Goal: Information Seeking & Learning: Understand process/instructions

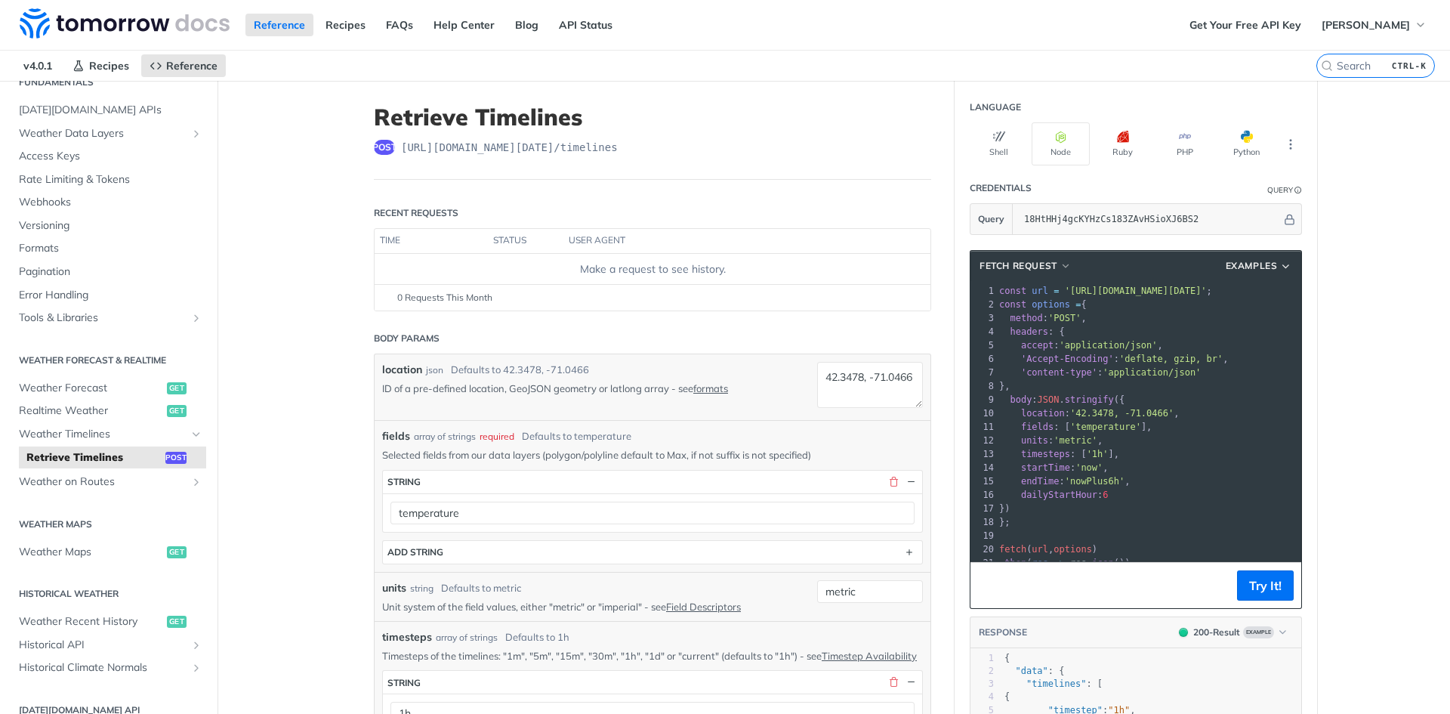
scroll to position [151, 0]
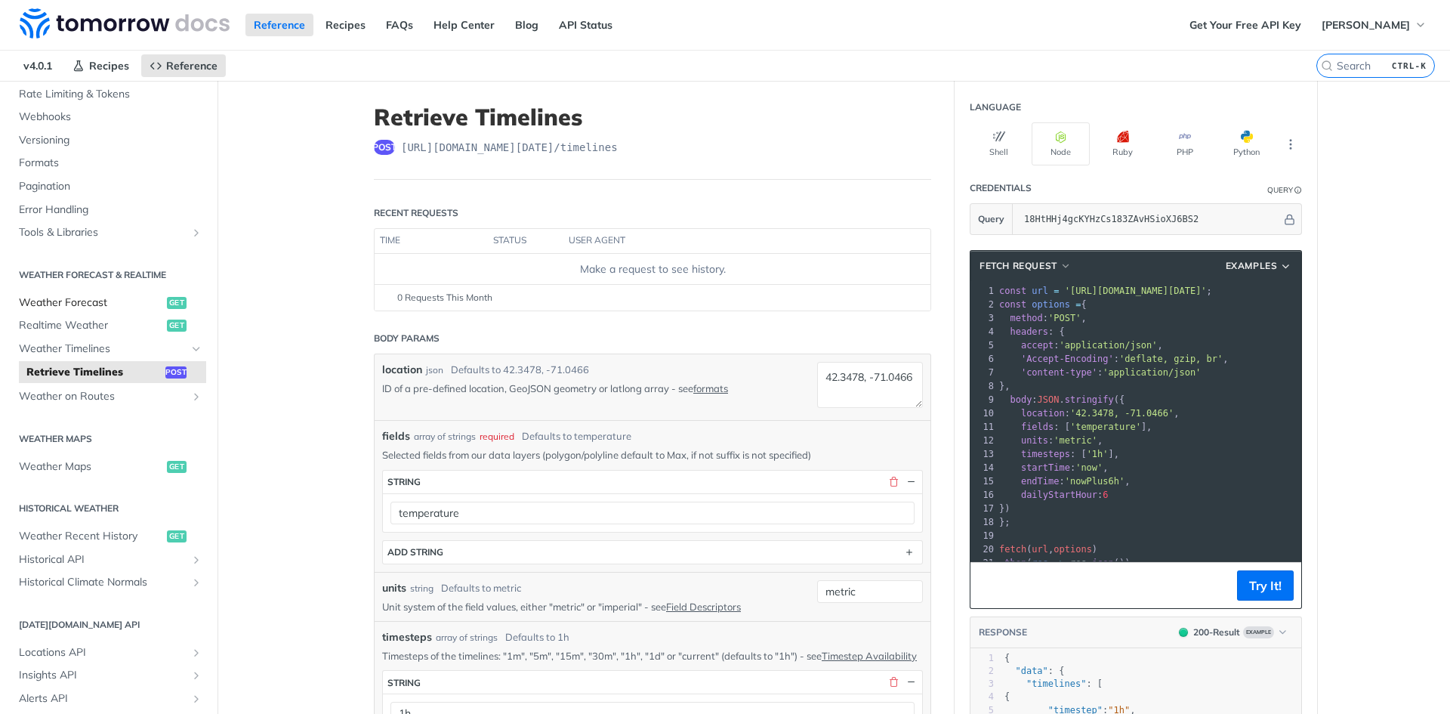
click at [94, 303] on span "Weather Forecast" at bounding box center [91, 302] width 144 height 15
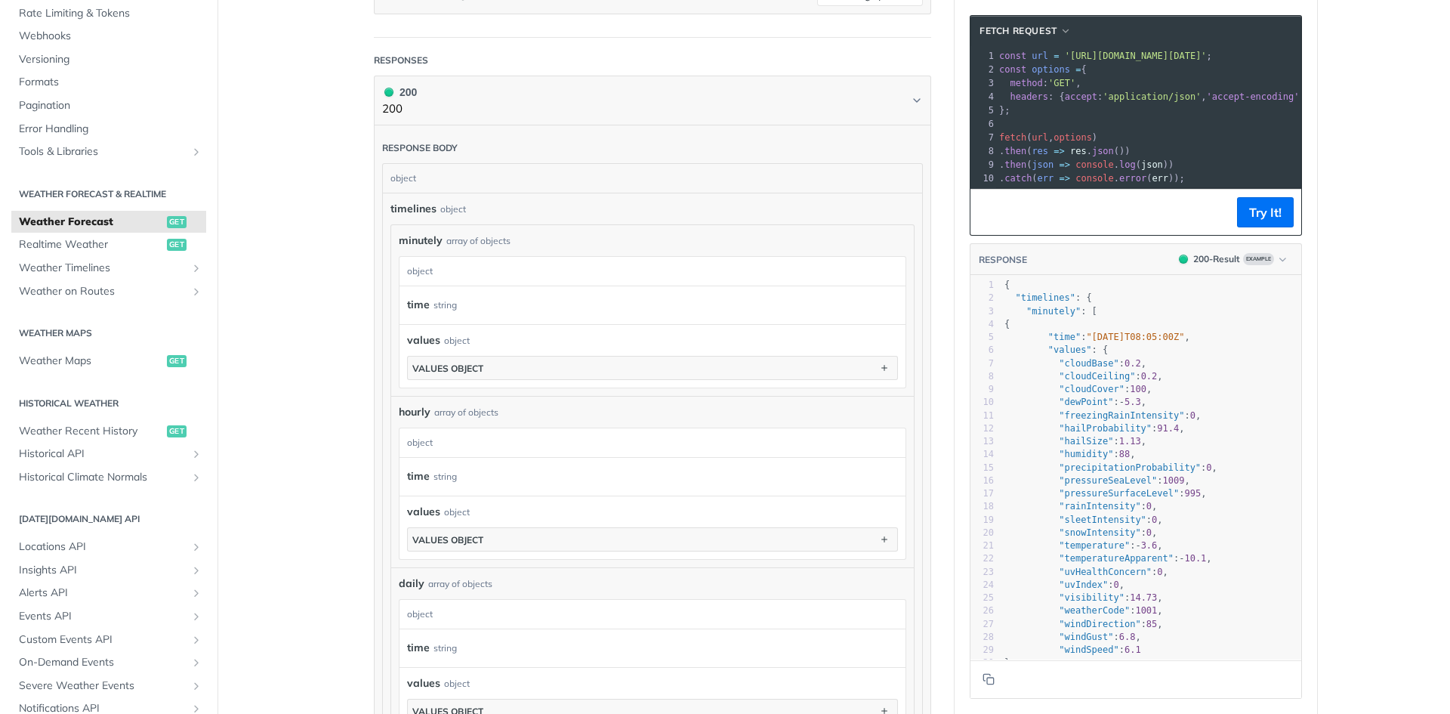
scroll to position [831, 0]
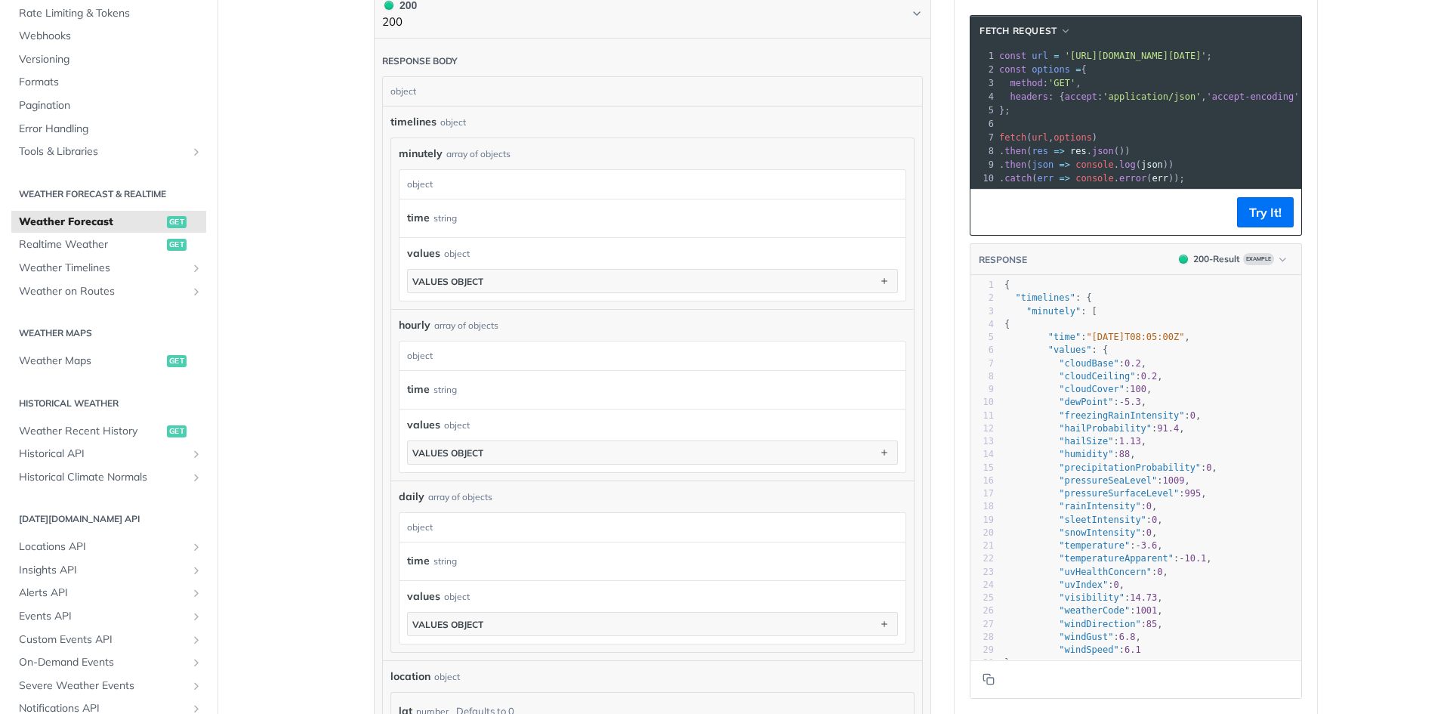
click at [449, 216] on div "string" at bounding box center [445, 218] width 23 height 22
click at [419, 220] on label "time" at bounding box center [418, 218] width 23 height 22
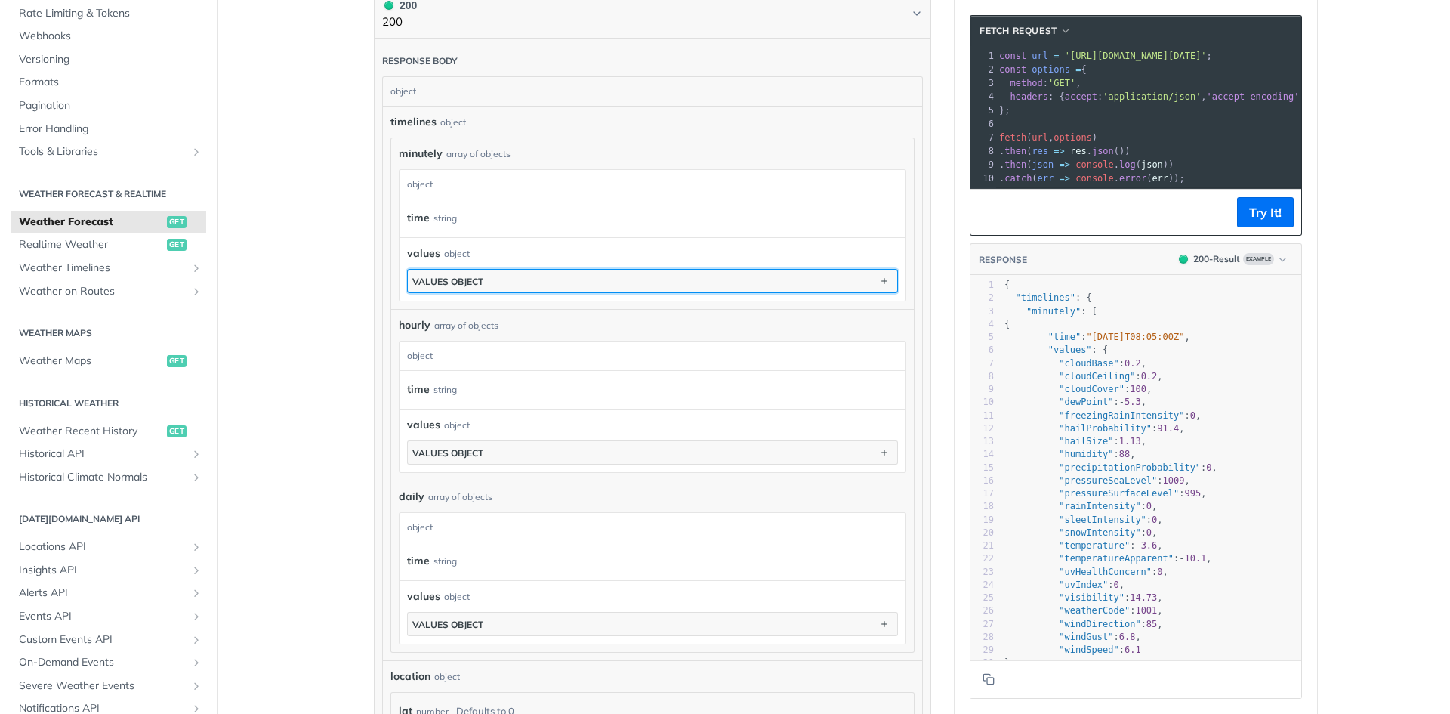
click at [492, 270] on button "values object" at bounding box center [652, 281] width 489 height 23
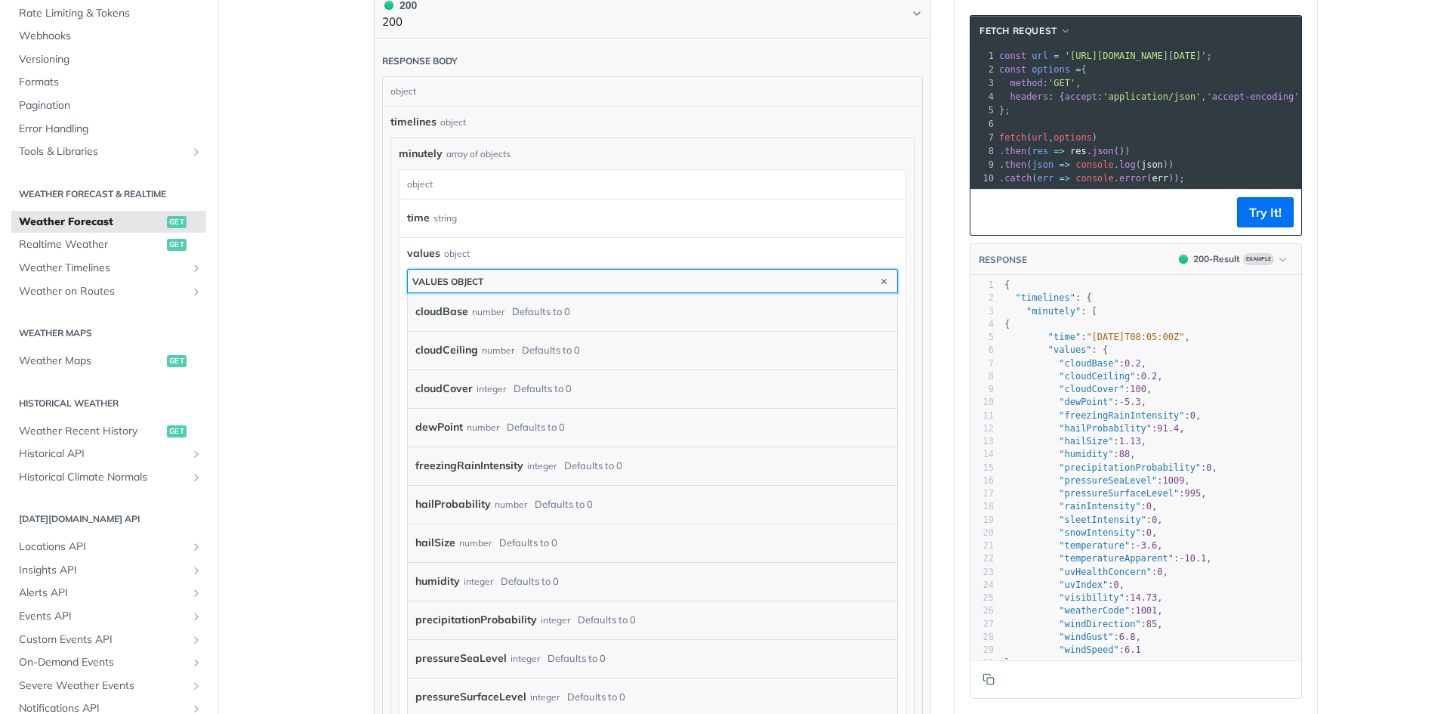
click at [523, 283] on button "values object" at bounding box center [652, 281] width 489 height 23
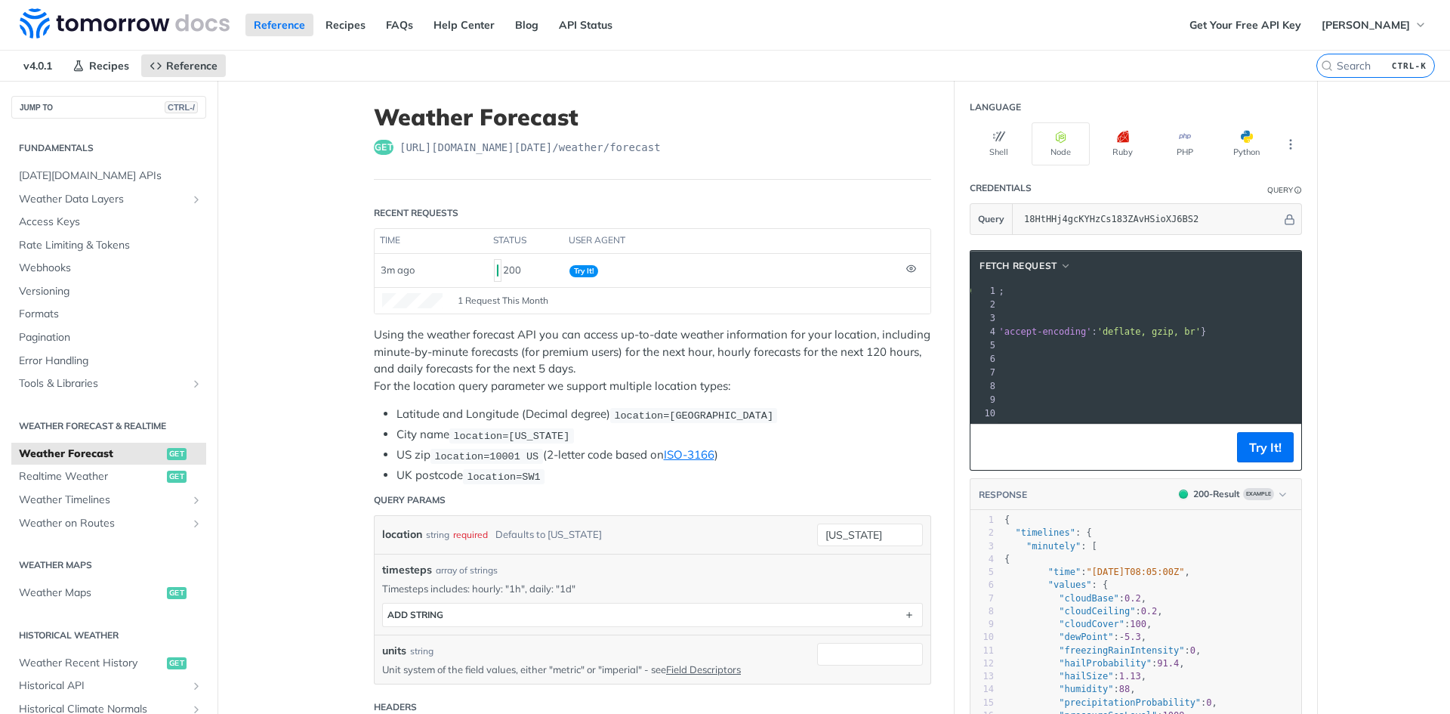
scroll to position [0, 0]
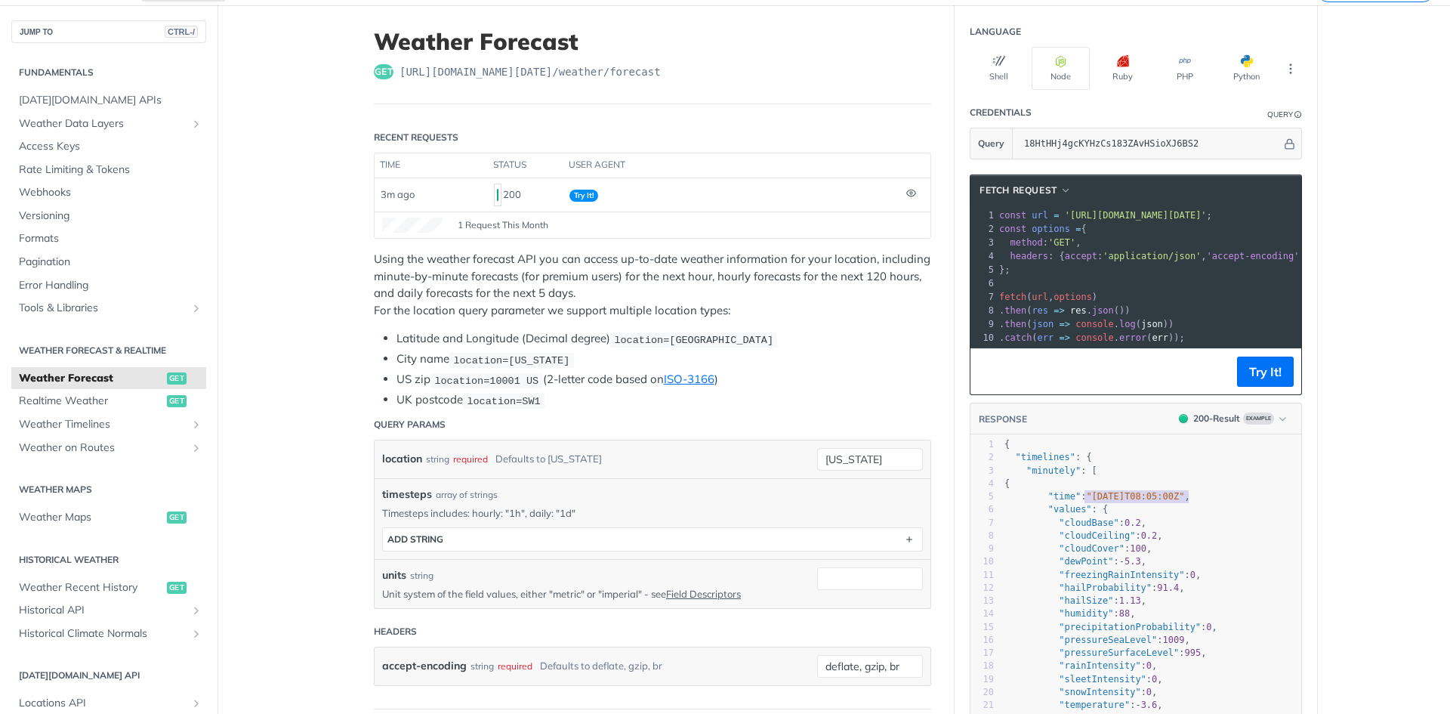
type textarea "2025-02-09T08:05:00Z"
drag, startPoint x: 1184, startPoint y: 510, endPoint x: 1082, endPoint y: 513, distance: 101.3
click at [1082, 503] on pre ""time" : "2025-02-09T08:05:00Z" ," at bounding box center [1152, 496] width 300 height 13
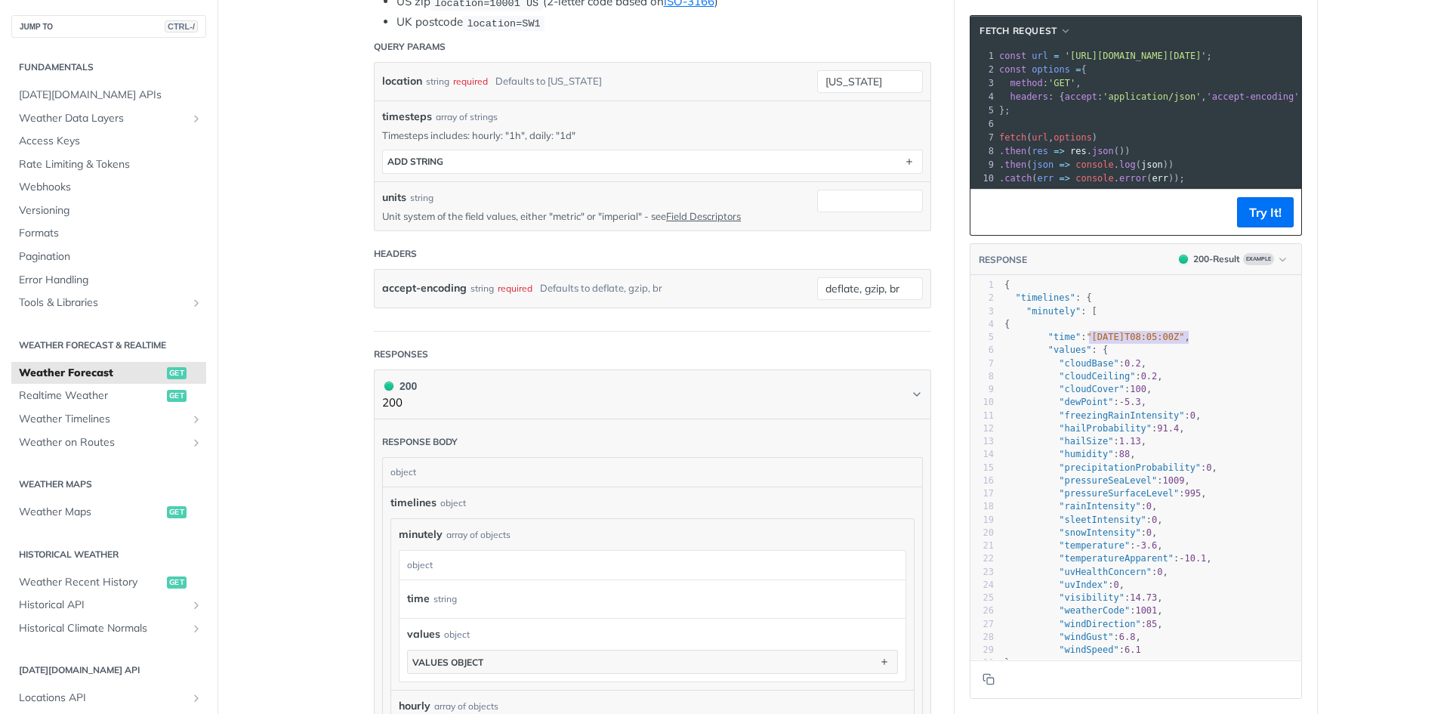
click at [1209, 344] on pre ""time" : "2025-02-09T08:05:00Z" ," at bounding box center [1152, 337] width 300 height 13
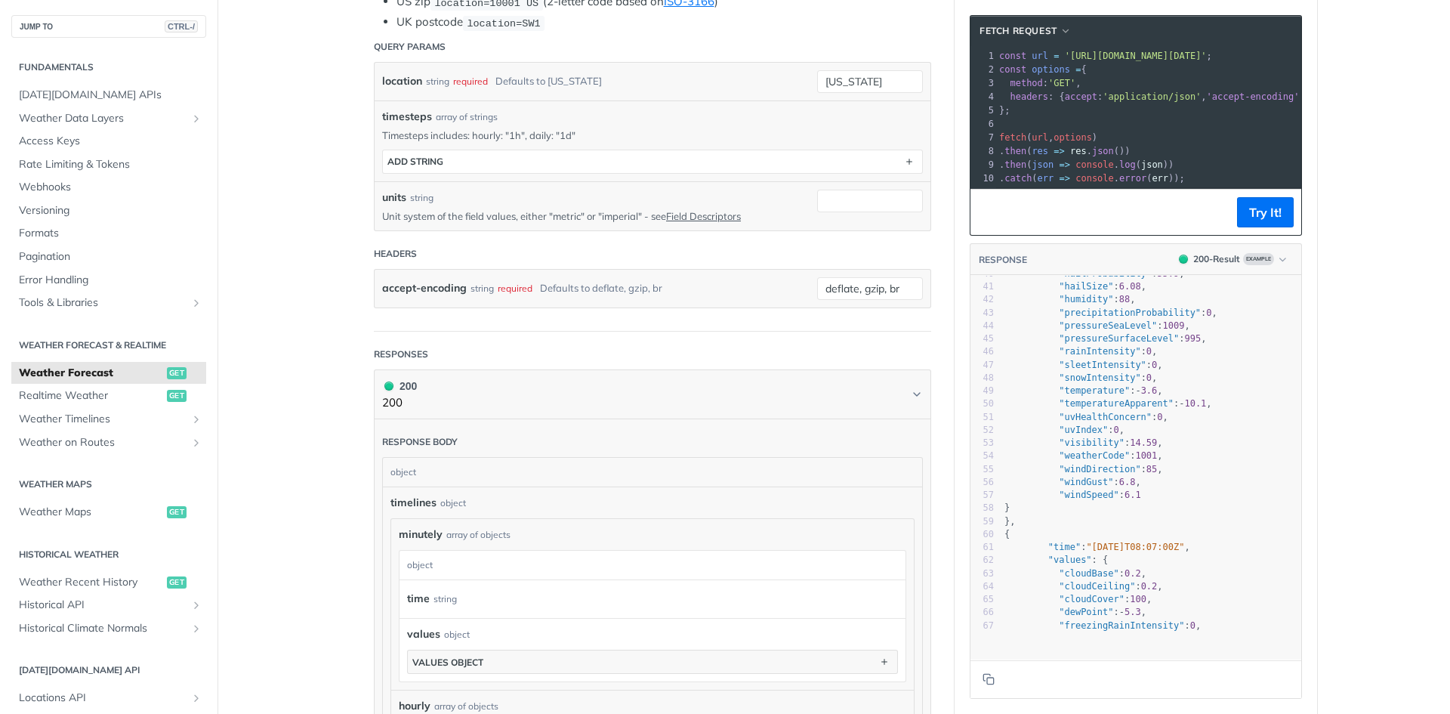
scroll to position [528, 0]
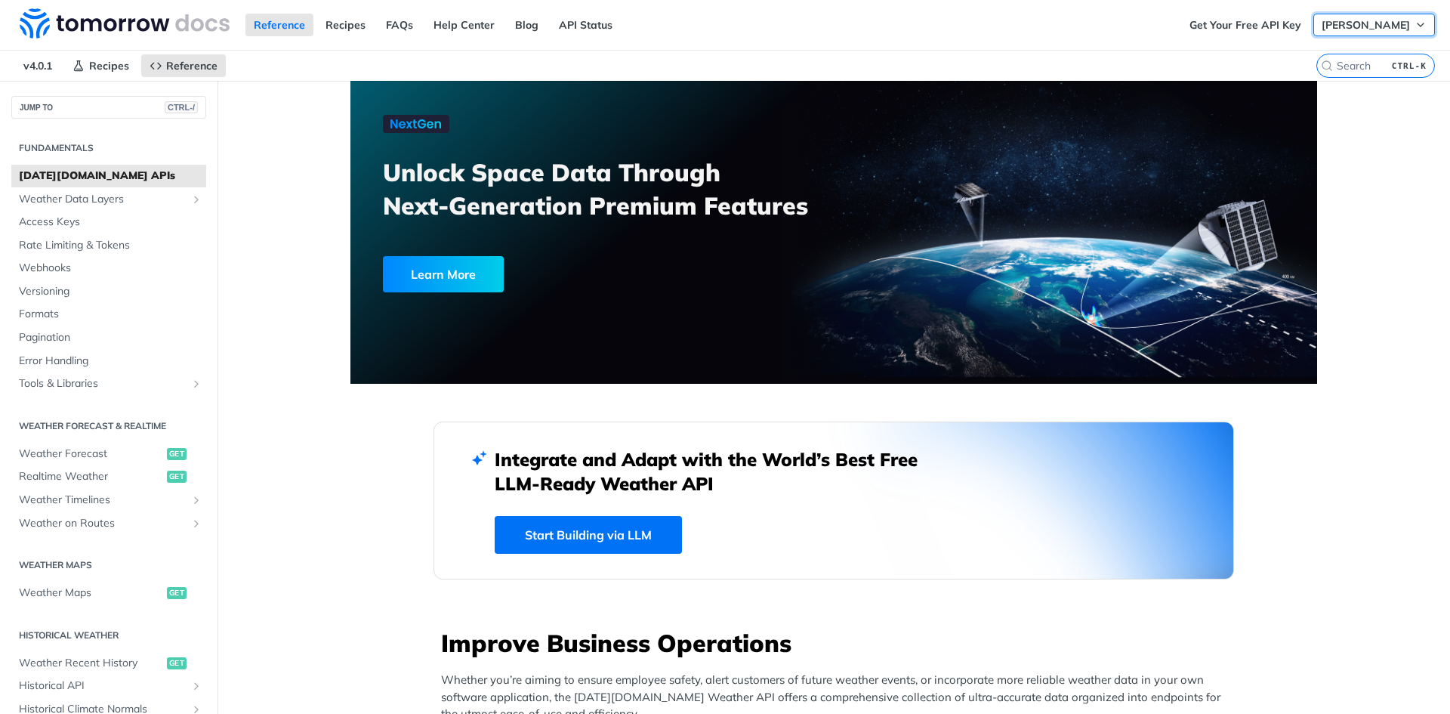
click at [1394, 29] on span "[PERSON_NAME]" at bounding box center [1366, 25] width 88 height 14
click at [1397, 26] on span "[PERSON_NAME]" at bounding box center [1366, 25] width 88 height 14
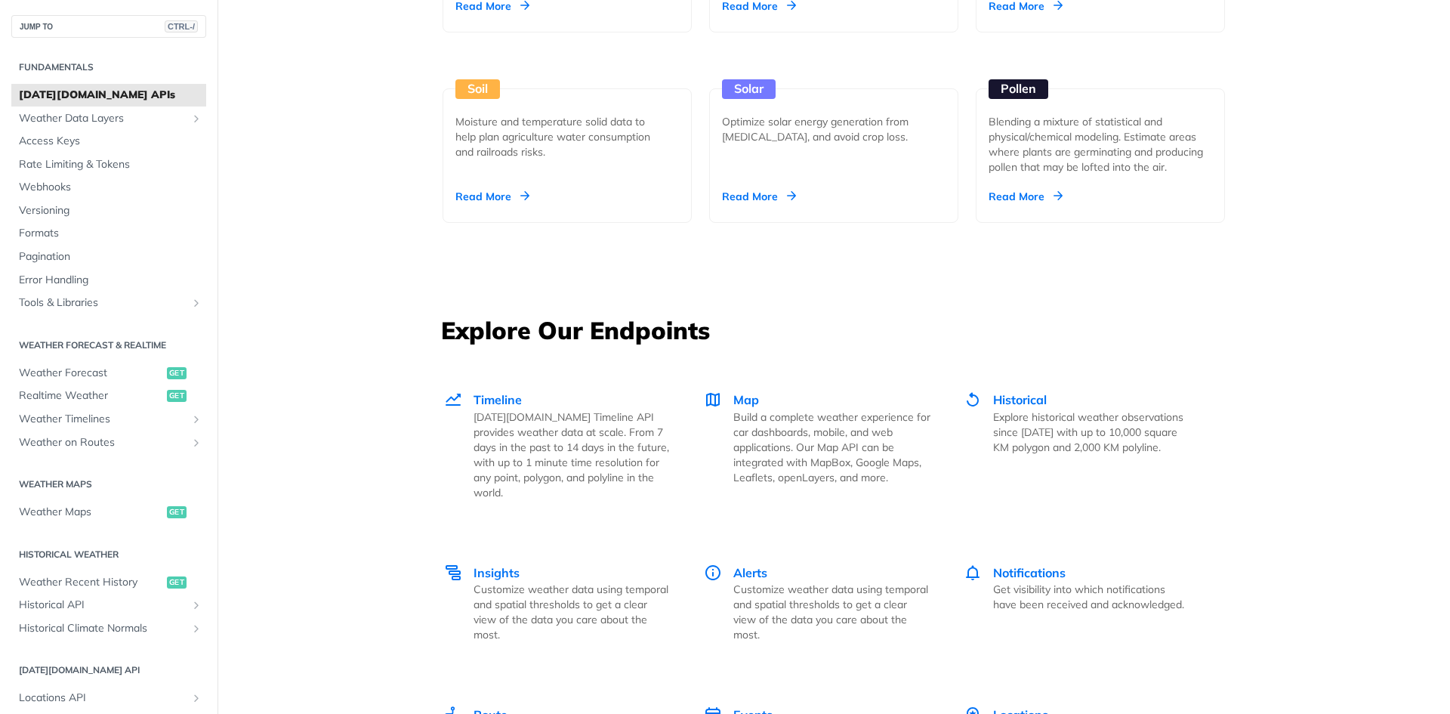
scroll to position [1517, 0]
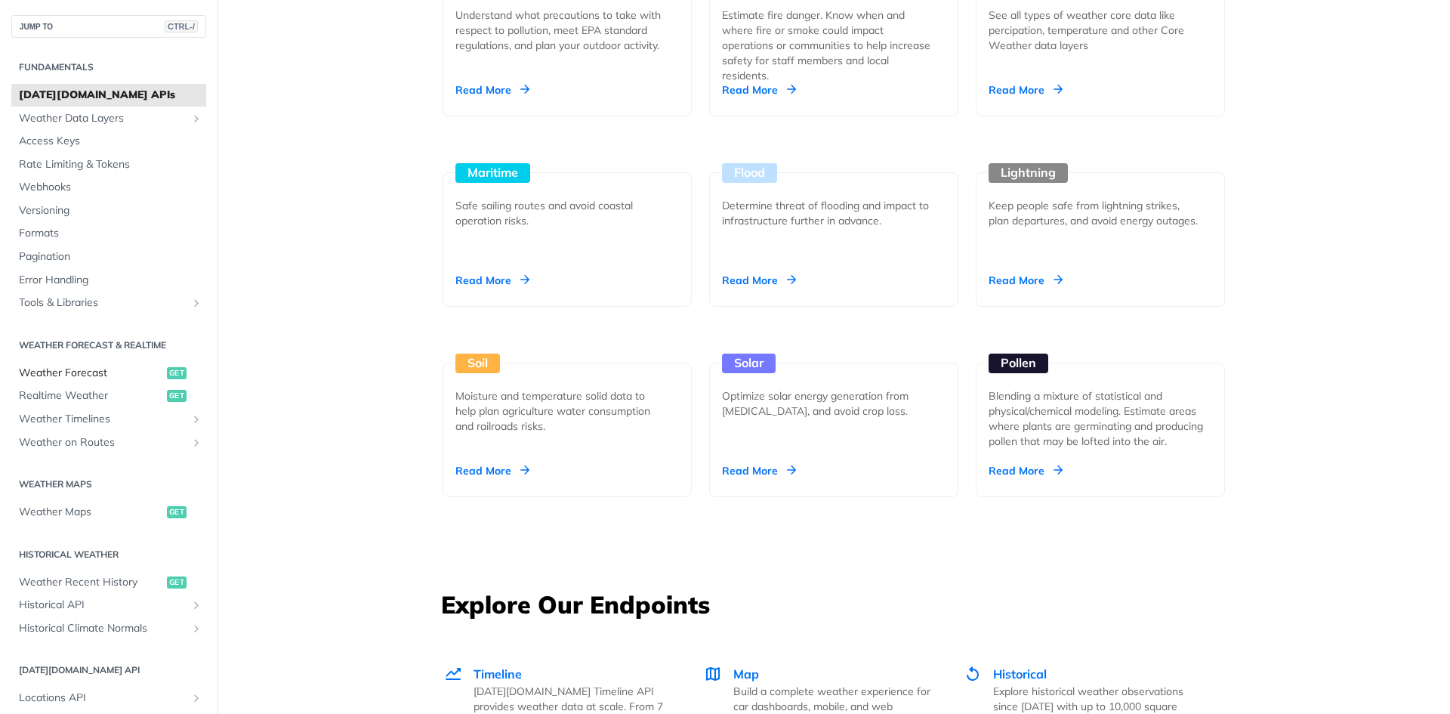
click at [72, 373] on span "Weather Forecast" at bounding box center [91, 373] width 144 height 15
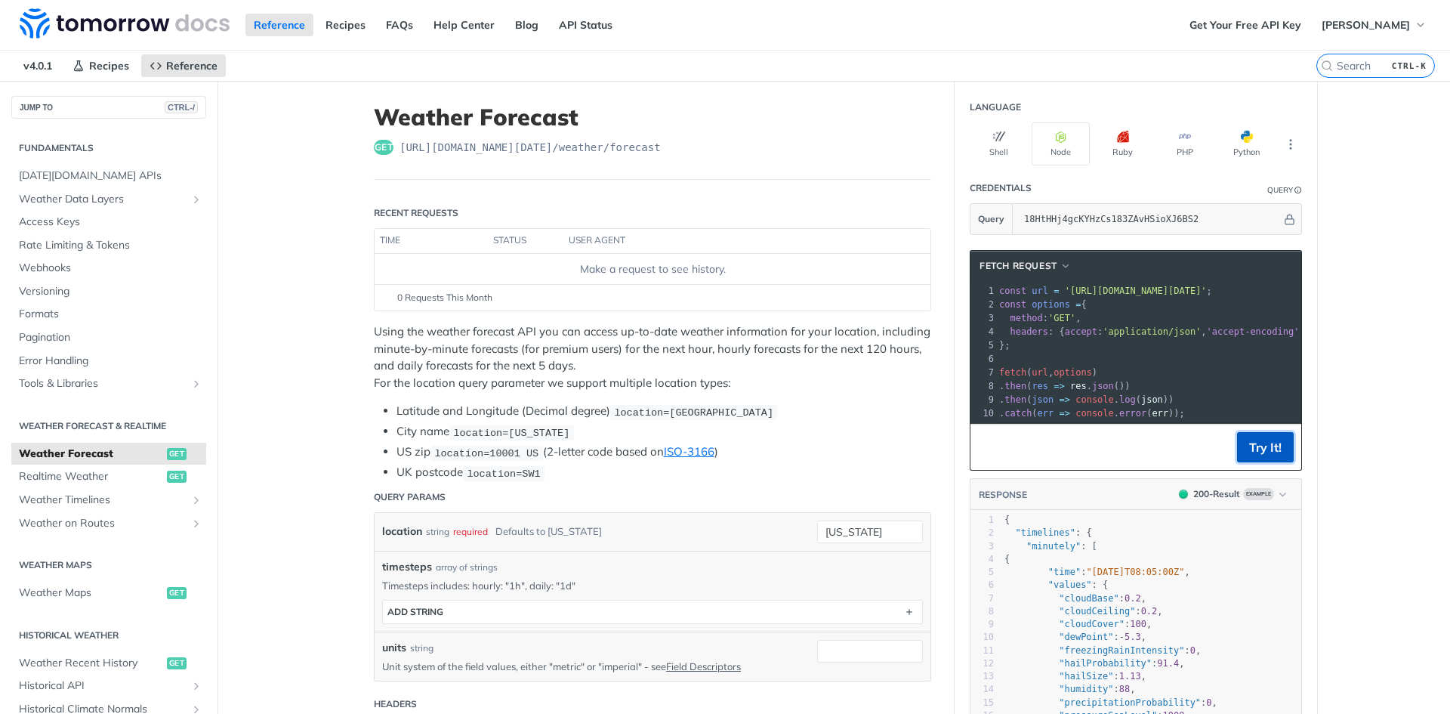
click at [1261, 452] on button "Try It!" at bounding box center [1265, 447] width 57 height 30
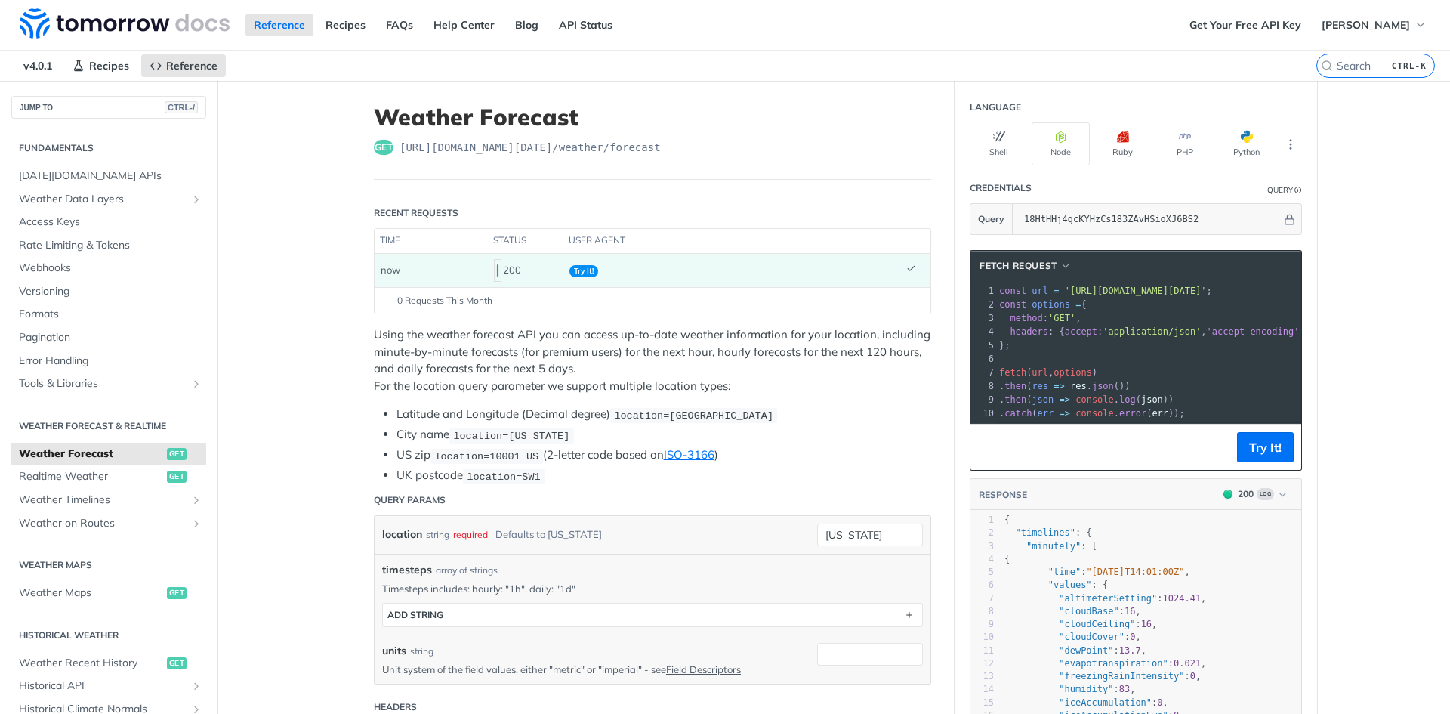
click at [875, 266] on td "Try It!" at bounding box center [731, 270] width 337 height 33
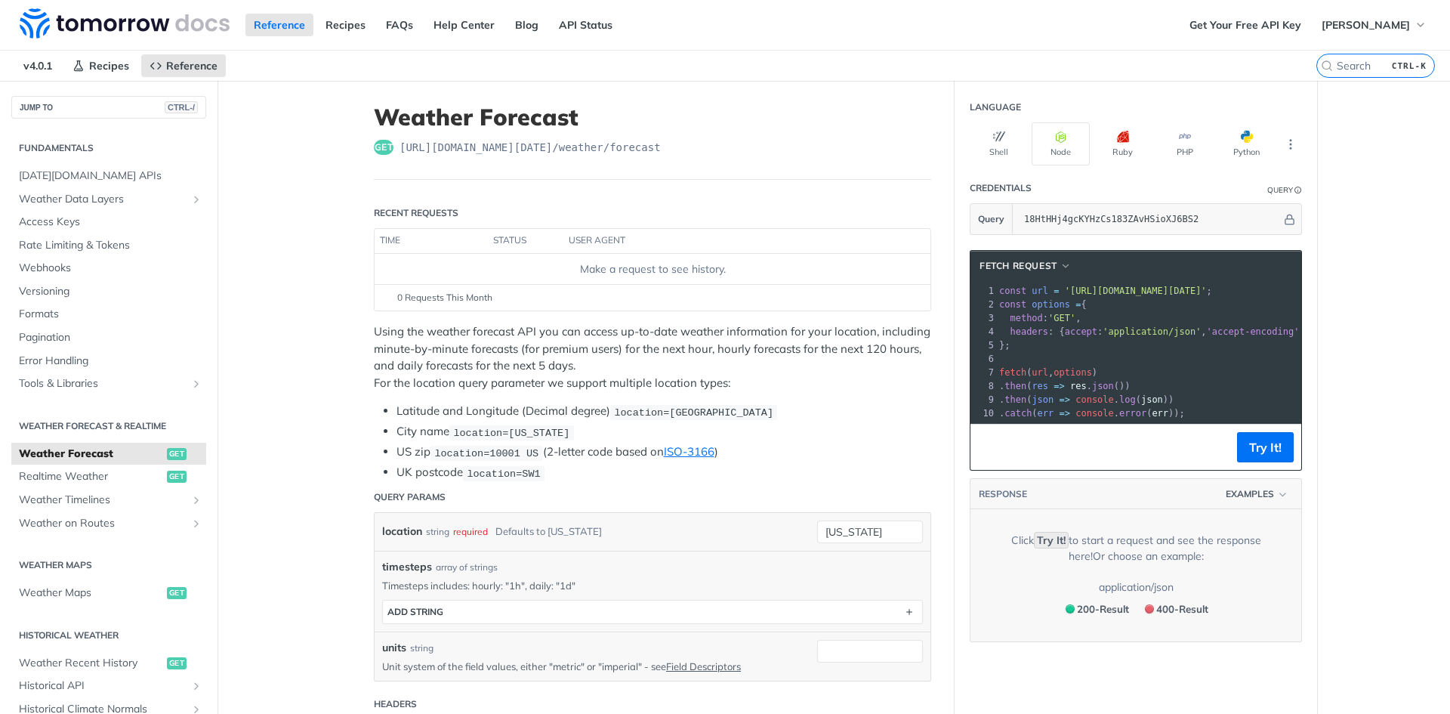
click at [705, 273] on div "Make a request to see history." at bounding box center [653, 269] width 544 height 16
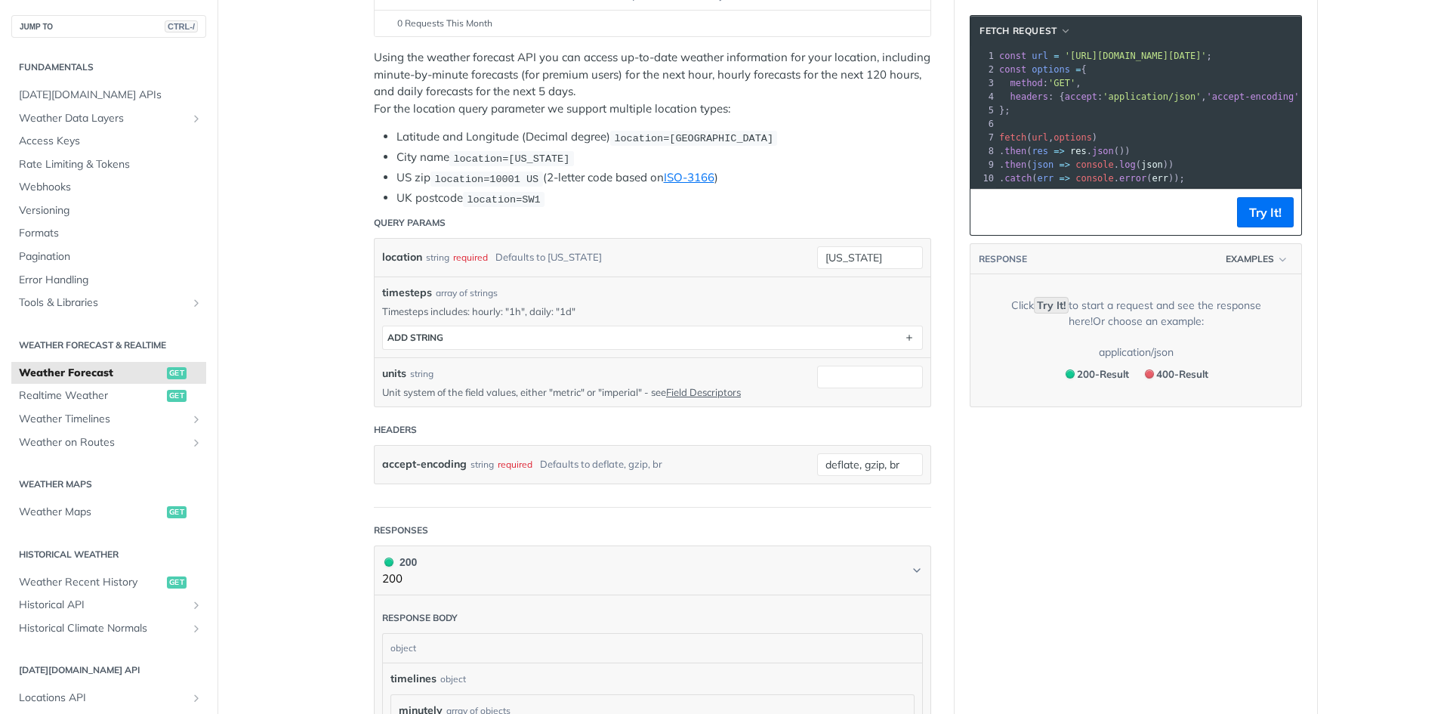
scroll to position [302, 0]
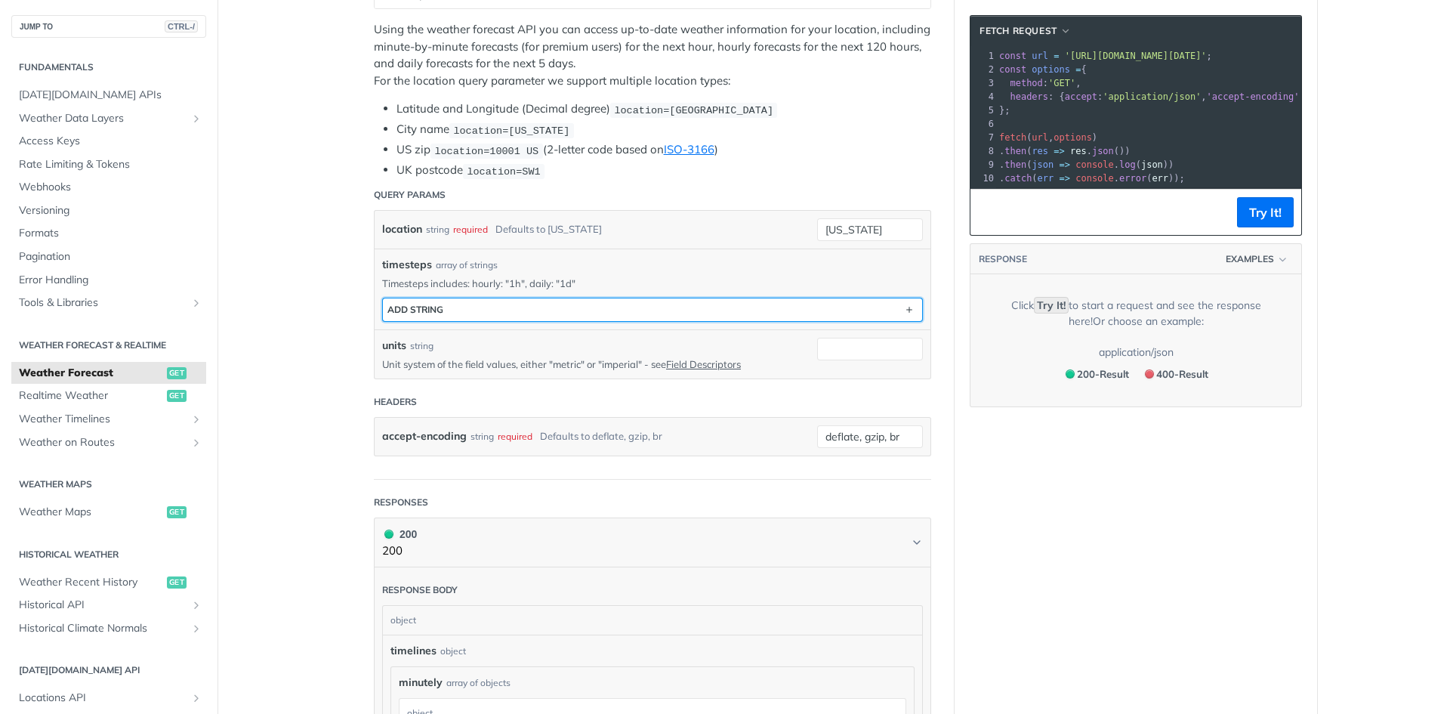
click at [572, 302] on button "ADD string" at bounding box center [652, 309] width 539 height 23
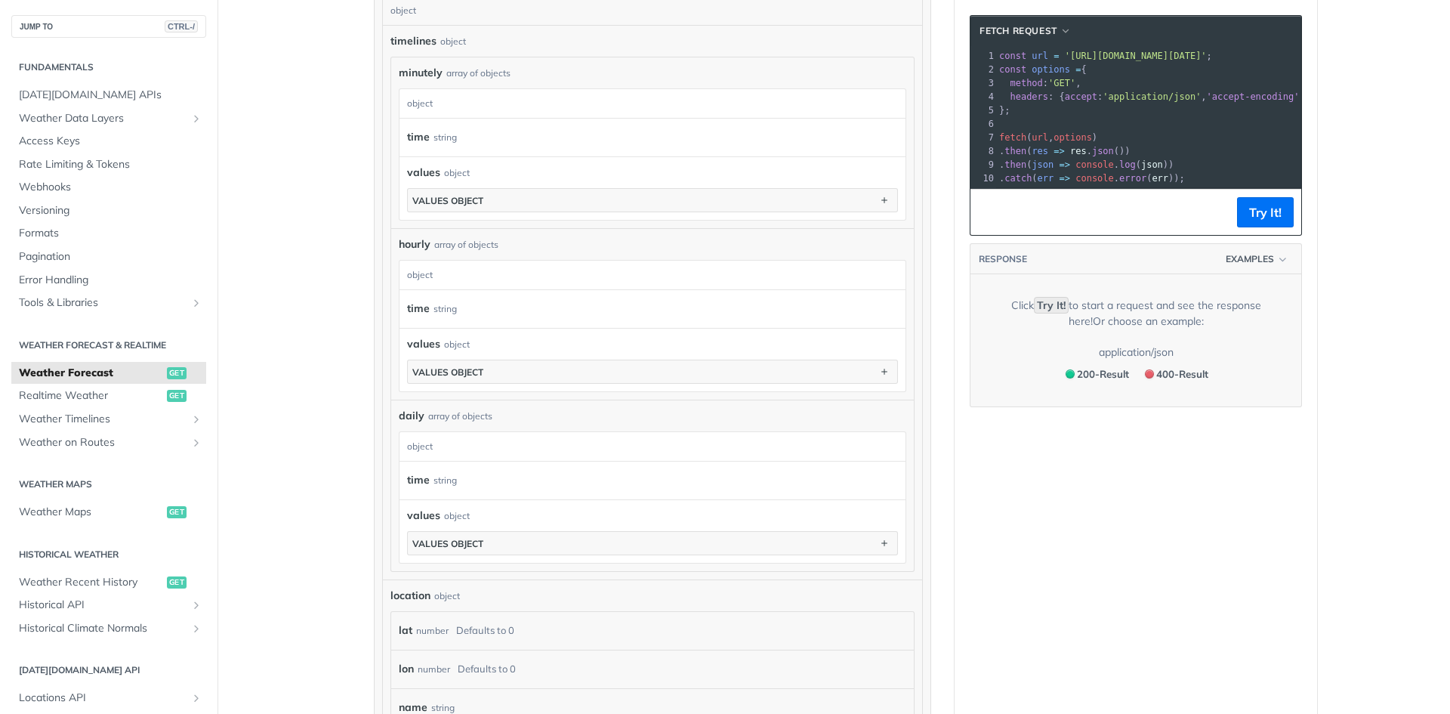
scroll to position [985, 0]
